Goal: Task Accomplishment & Management: Manage account settings

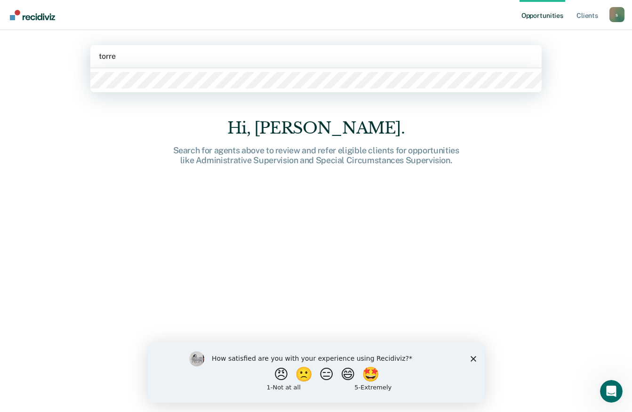
type input "[PERSON_NAME]"
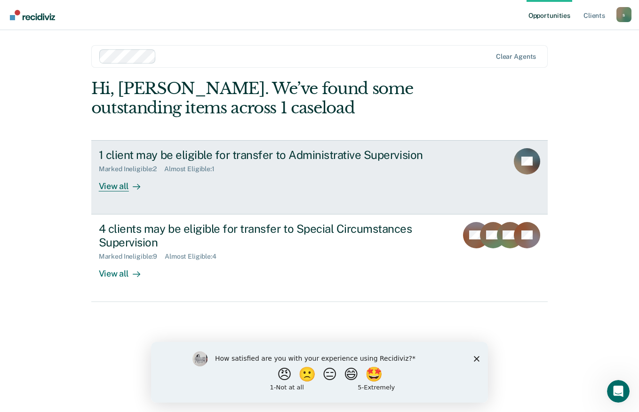
click at [129, 189] on div at bounding box center [134, 186] width 11 height 11
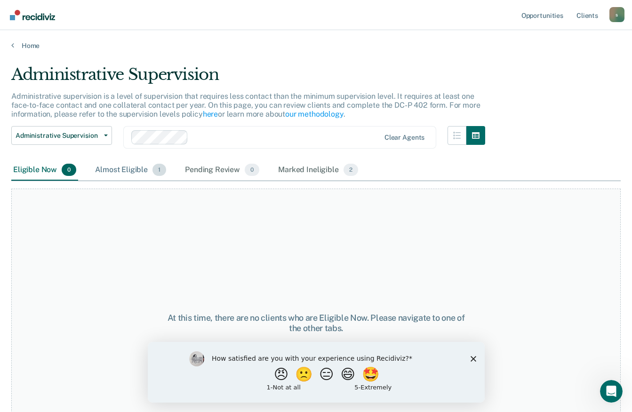
click at [143, 173] on div "Almost Eligible 1" at bounding box center [130, 170] width 75 height 21
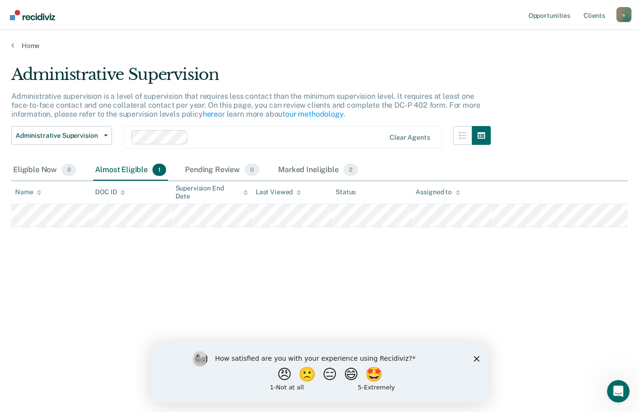
click at [98, 136] on span "Administrative Supervision" at bounding box center [58, 136] width 85 height 8
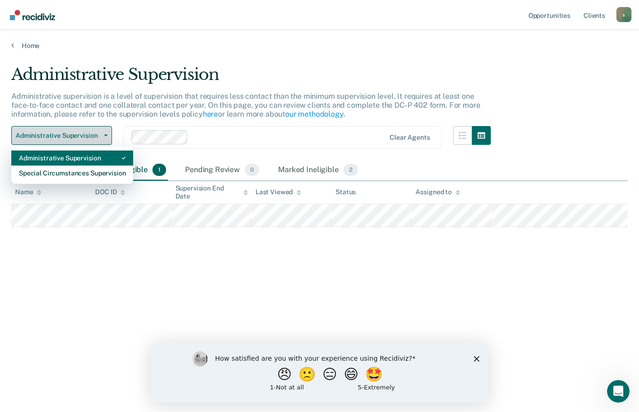
click at [98, 176] on div "Special Circumstances Supervision" at bounding box center [72, 173] width 107 height 15
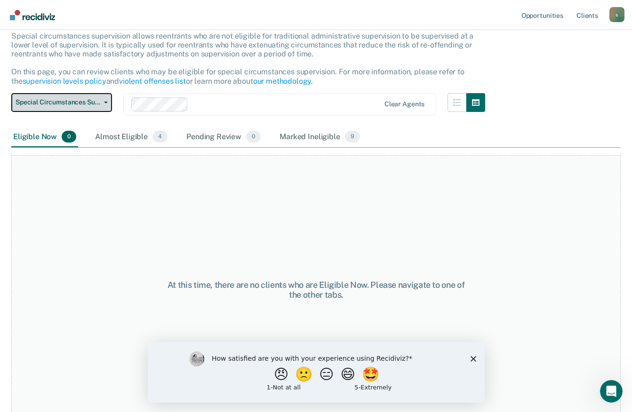
scroll to position [72, 0]
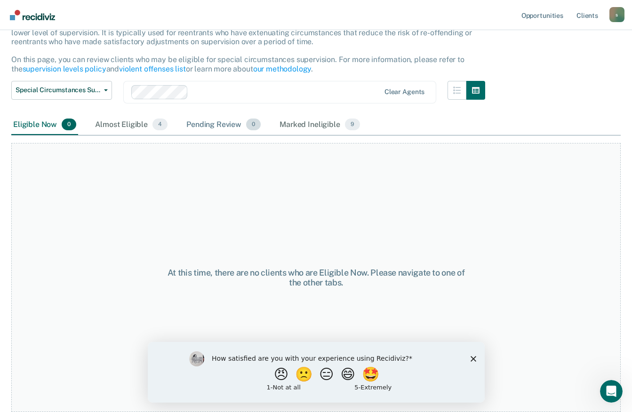
click at [220, 129] on div "Pending Review 0" at bounding box center [223, 125] width 78 height 21
click at [137, 127] on div "Almost Eligible 4" at bounding box center [131, 125] width 76 height 21
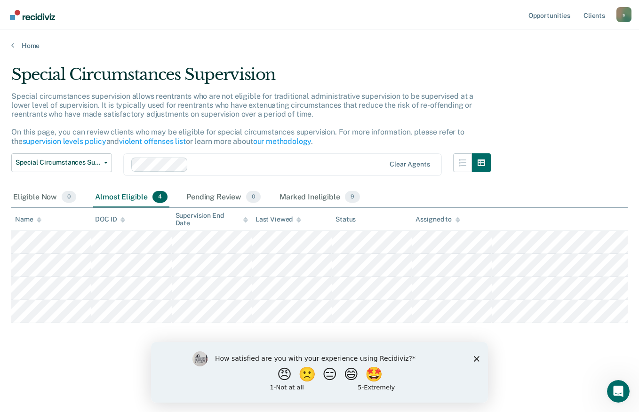
click at [537, 179] on div "Special Circumstances Supervision Special circumstances supervision allows reen…" at bounding box center [319, 203] width 616 height 277
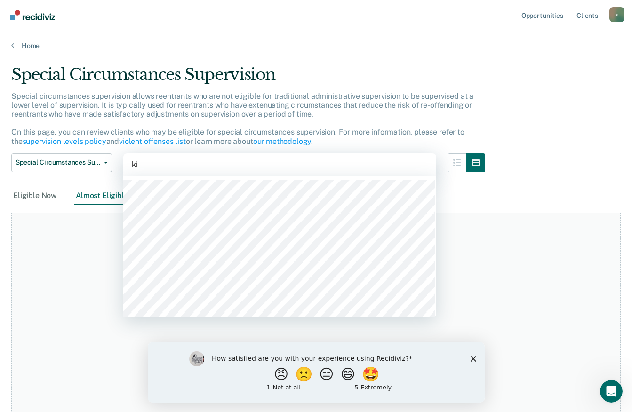
type input "kin"
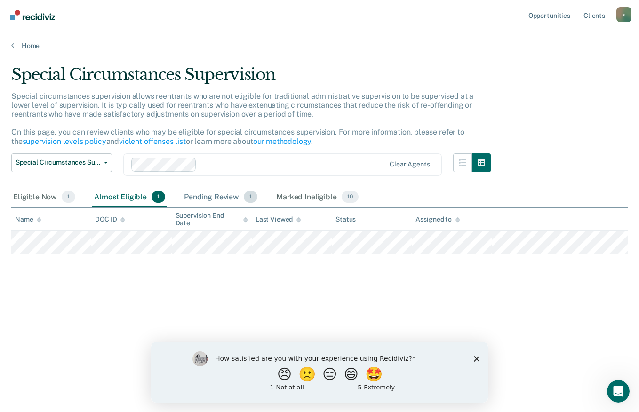
click at [223, 199] on div "Pending Review 1" at bounding box center [220, 197] width 77 height 21
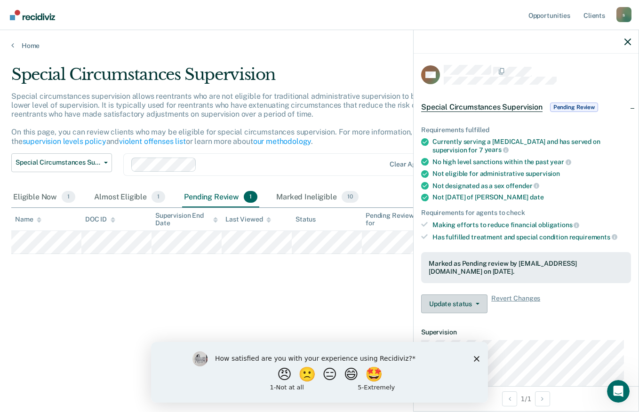
click at [465, 308] on button "Update status" at bounding box center [454, 304] width 66 height 19
click at [468, 306] on button "Update status" at bounding box center [454, 304] width 66 height 19
click at [469, 304] on button "Update status" at bounding box center [454, 304] width 66 height 19
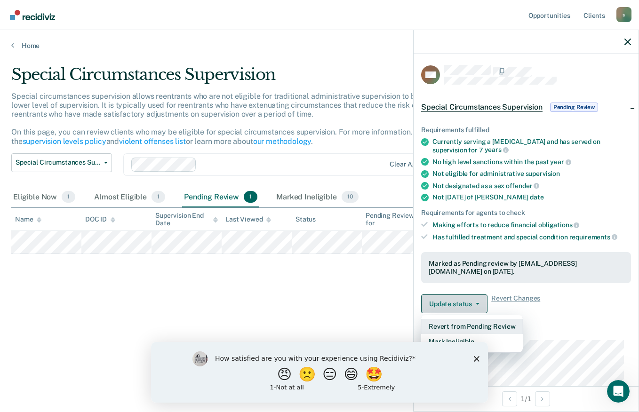
click at [484, 328] on button "Revert from Pending Review" at bounding box center [472, 326] width 102 height 15
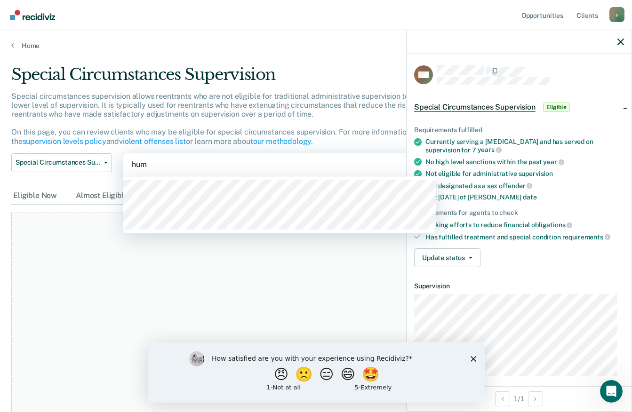
type input "humb"
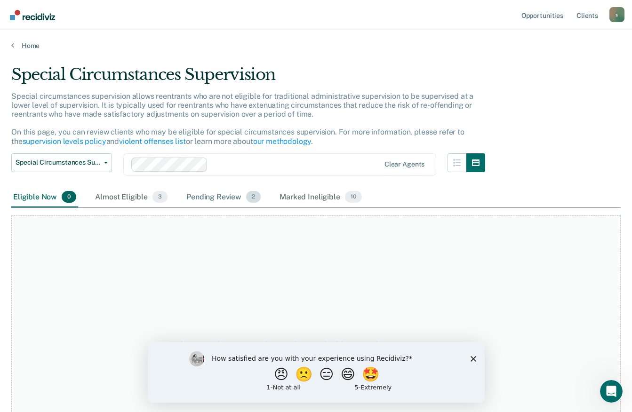
click at [246, 197] on span "2" at bounding box center [253, 197] width 15 height 12
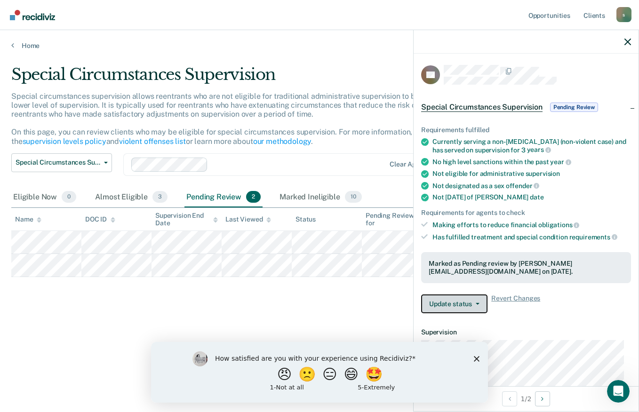
click at [471, 305] on button "Update status" at bounding box center [454, 304] width 66 height 19
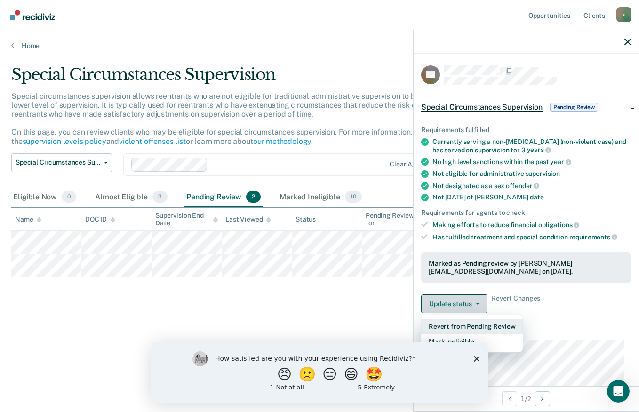
click at [491, 327] on button "Revert from Pending Review" at bounding box center [472, 326] width 102 height 15
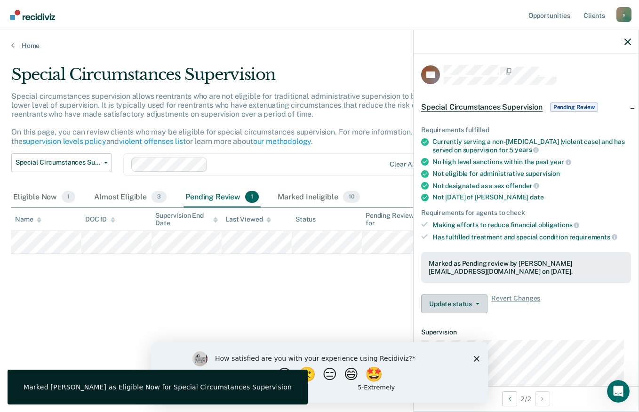
click at [471, 304] on button "Update status" at bounding box center [454, 304] width 66 height 19
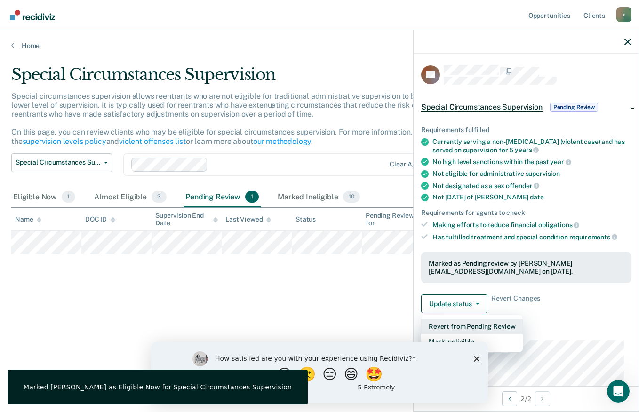
click at [496, 325] on button "Revert from Pending Review" at bounding box center [472, 326] width 102 height 15
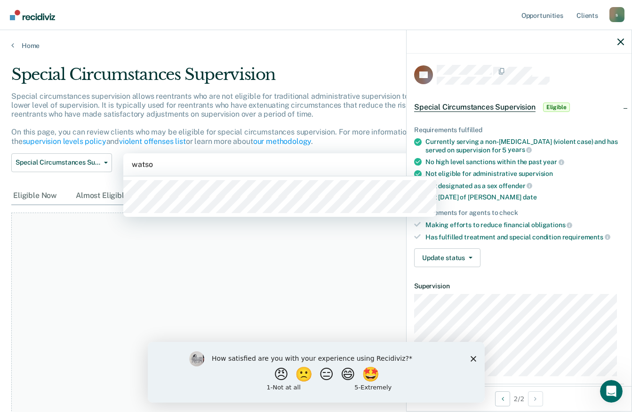
type input "[PERSON_NAME]"
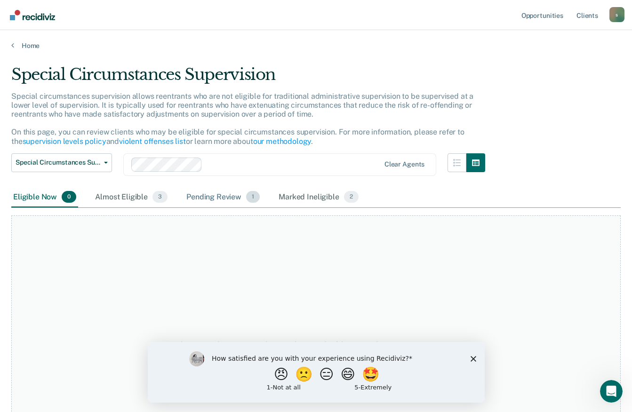
click at [221, 194] on div "Pending Review 1" at bounding box center [222, 197] width 77 height 21
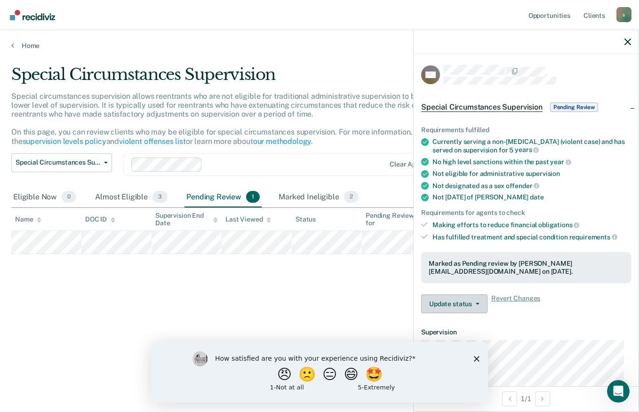
click at [464, 303] on button "Update status" at bounding box center [454, 304] width 66 height 19
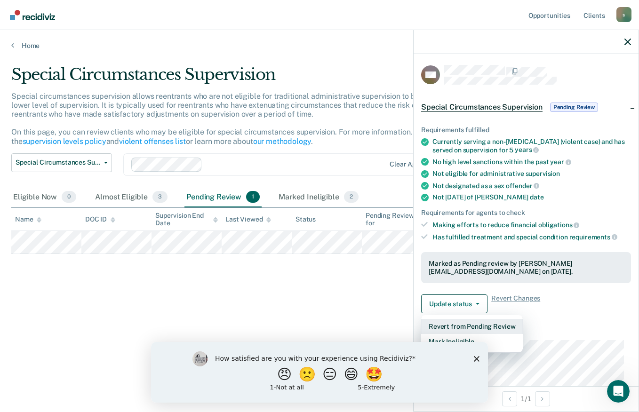
click at [495, 325] on button "Revert from Pending Review" at bounding box center [472, 326] width 102 height 15
